Goal: Transaction & Acquisition: Subscribe to service/newsletter

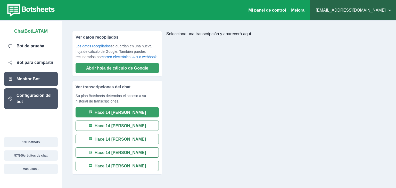
click at [42, 106] on div "Configuración del bot" at bounding box center [31, 99] width 54 height 21
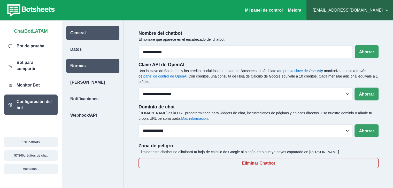
click at [91, 64] on div "Normas" at bounding box center [92, 66] width 53 height 14
select select "**********"
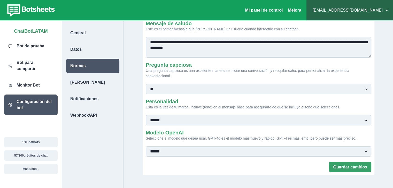
scroll to position [47, 0]
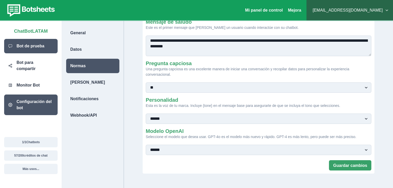
click at [37, 48] on font "Bot de prueba" at bounding box center [31, 46] width 28 height 4
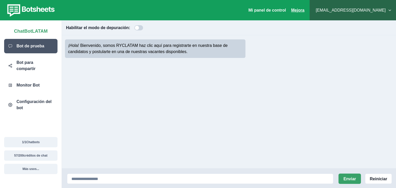
click at [303, 11] on font "Mejora" at bounding box center [297, 10] width 13 height 4
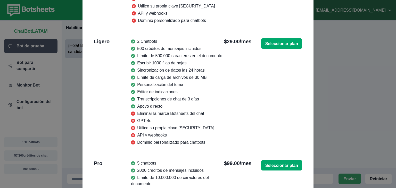
scroll to position [59, 0]
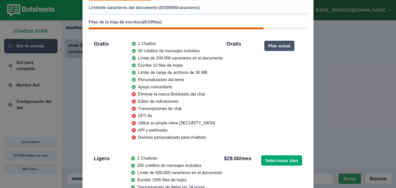
drag, startPoint x: 392, startPoint y: 58, endPoint x: 393, endPoint y: 39, distance: 18.6
click at [393, 39] on div "Uso mensual y planes Chatbots ( 1 / 1 Chatbots) Créditos del mensaje ( 57 / 200…" at bounding box center [198, 94] width 396 height 188
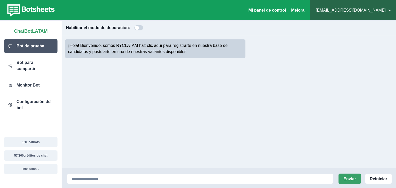
drag, startPoint x: 393, startPoint y: 39, endPoint x: 369, endPoint y: 44, distance: 24.7
click at [369, 44] on div "¡Hola! Bienvenido, somos RYCLATAM haz clic aquí para registrarte en nuestra bas…" at bounding box center [229, 48] width 328 height 21
click at [41, 46] on font "Bot de prueba" at bounding box center [31, 46] width 28 height 4
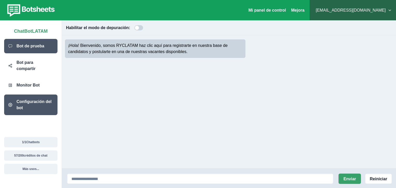
click at [42, 100] on font "Configuración del bot" at bounding box center [34, 105] width 35 height 11
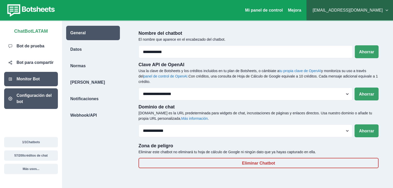
click at [38, 80] on font "Monitor Bot" at bounding box center [28, 79] width 23 height 4
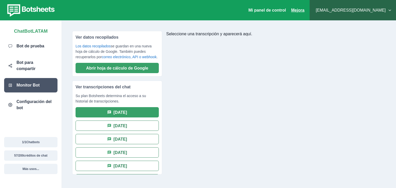
click at [297, 12] on font "Mejora" at bounding box center [297, 10] width 13 height 4
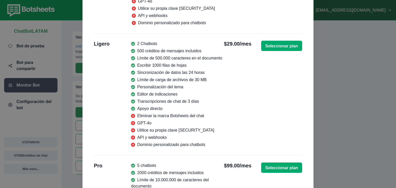
scroll to position [172, 0]
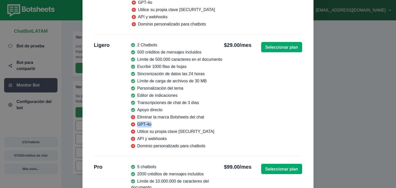
drag, startPoint x: 152, startPoint y: 125, endPoint x: 134, endPoint y: 124, distance: 17.6
click at [134, 124] on li "GPT-4o" at bounding box center [176, 125] width 91 height 6
click at [192, 133] on li "Utilice su propia clave [SECURITY_DATA]" at bounding box center [176, 132] width 91 height 6
drag, startPoint x: 192, startPoint y: 133, endPoint x: 134, endPoint y: 132, distance: 58.1
click at [134, 132] on li "Utilice su propia clave [SECURITY_DATA]" at bounding box center [176, 132] width 91 height 6
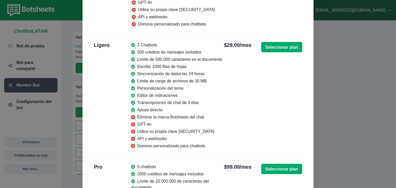
click at [183, 143] on li "Dominio personalizado para chatbots" at bounding box center [176, 146] width 91 height 6
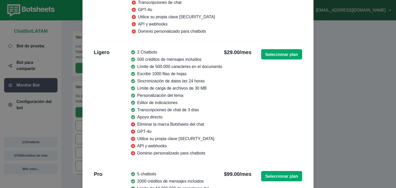
scroll to position [163, 0]
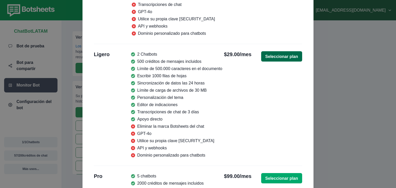
click at [283, 58] on font "Seleccionar plan" at bounding box center [282, 56] width 33 height 4
